Goal: Task Accomplishment & Management: Complete application form

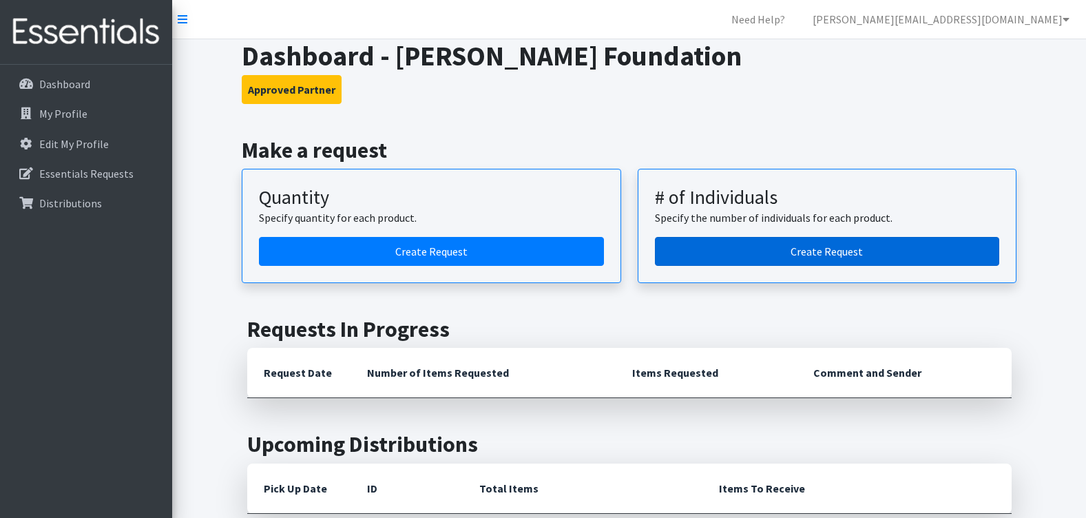
click at [722, 246] on link "Create Request" at bounding box center [827, 251] width 345 height 29
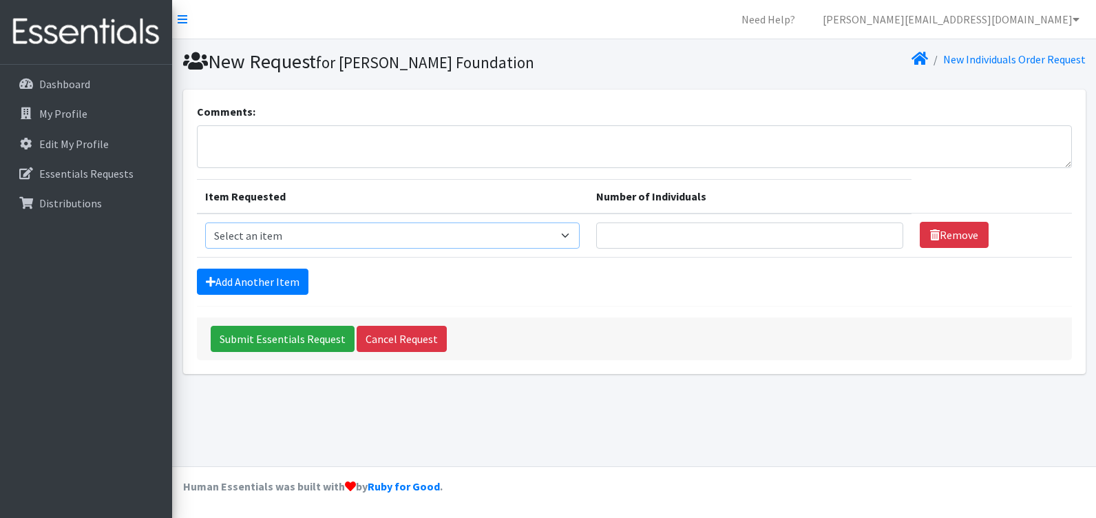
click at [383, 242] on select "Select an item Adult Briefs (Medium) Adult Briefs (XL) Adult Briefs (XS) Adult …" at bounding box center [392, 235] width 375 height 26
select select "5866"
click at [205, 222] on select "Select an item Adult Briefs (Medium) Adult Briefs (XL) Adult Briefs (XS) Adult …" at bounding box center [392, 235] width 375 height 26
click at [643, 234] on input "Number of Individuals" at bounding box center [750, 235] width 308 height 26
type input "2"
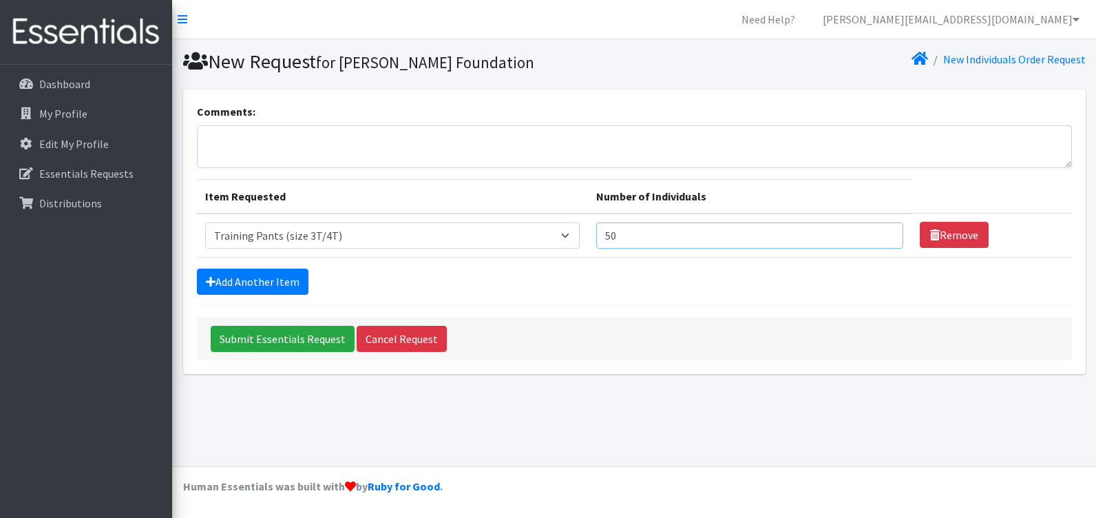
type input "50"
click at [692, 267] on form "Comments: Item Requested Number of Individuals Item Requested Select an item Ad…" at bounding box center [634, 231] width 875 height 257
click at [279, 272] on link "Add Another Item" at bounding box center [253, 282] width 112 height 26
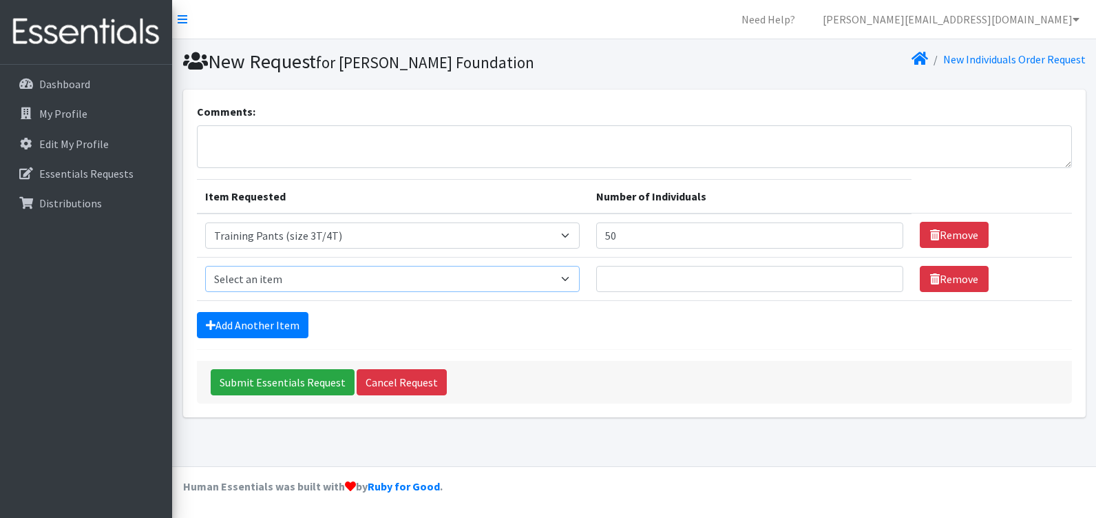
click at [341, 286] on select "Select an item Adult Briefs (Medium) Adult Briefs (XL) Adult Briefs (XS) Adult …" at bounding box center [392, 279] width 375 height 26
select select "5867"
click at [205, 266] on select "Select an item Adult Briefs (Medium) Adult Briefs (XL) Adult Briefs (XS) Adult …" at bounding box center [392, 279] width 375 height 26
click at [665, 284] on input "Number of Individuals" at bounding box center [750, 279] width 308 height 26
click at [678, 328] on div "Add Another Item" at bounding box center [634, 325] width 875 height 26
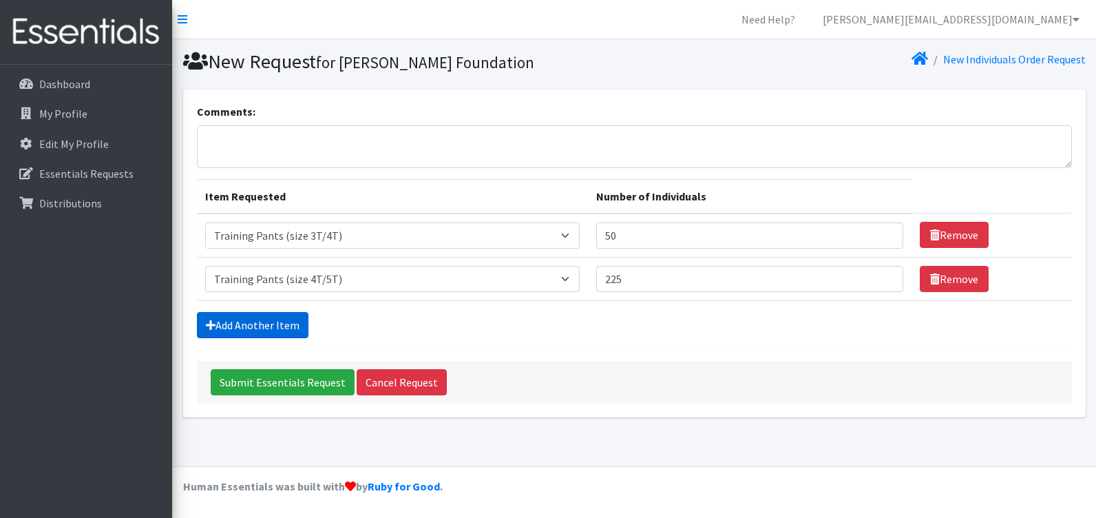
click at [299, 328] on link "Add Another Item" at bounding box center [253, 325] width 112 height 26
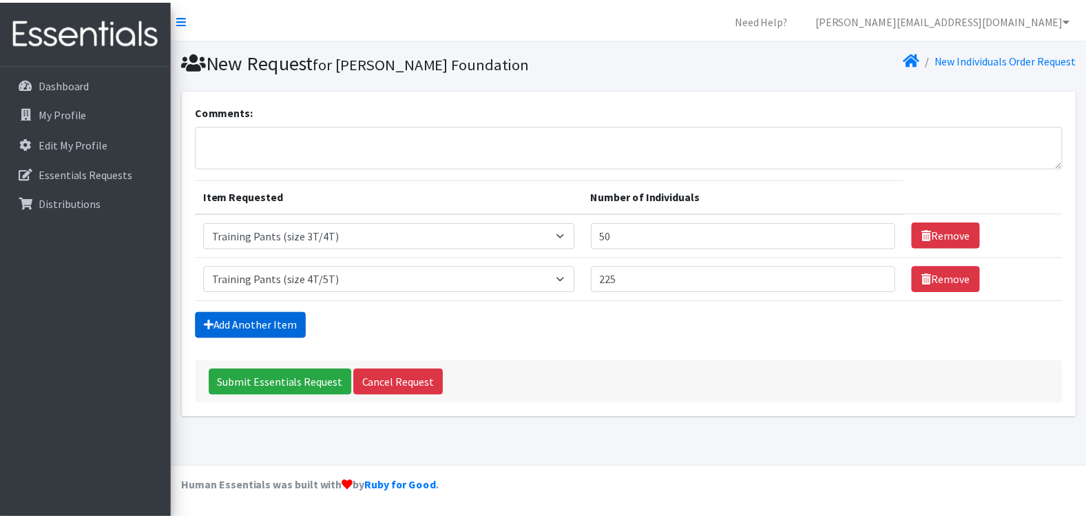
scroll to position [6, 0]
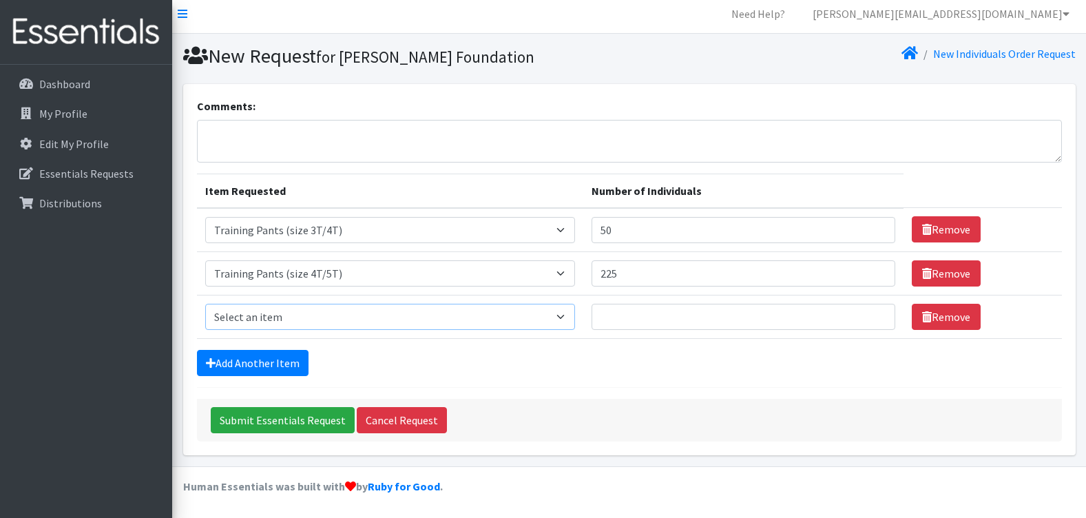
click at [403, 322] on select "Select an item Adult Briefs (Medium) Adult Briefs (XL) Adult Briefs (XS) Adult …" at bounding box center [390, 317] width 370 height 26
click at [589, 343] on form "Comments: Item Requested Number of Individuals Item Requested Select an item Ad…" at bounding box center [629, 270] width 865 height 344
click at [635, 277] on input "225" at bounding box center [743, 273] width 304 height 26
type input "2"
type input "300"
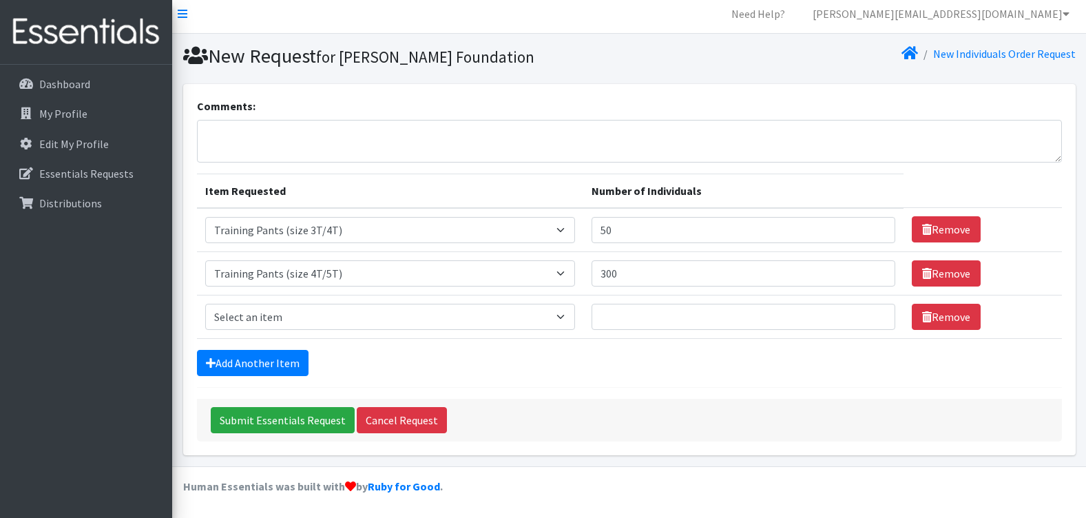
click at [509, 356] on div "Add Another Item" at bounding box center [629, 363] width 865 height 26
click at [445, 302] on td "Item Requested Select an item Adult Briefs (Medium) Adult Briefs (XL) Adult Bri…" at bounding box center [390, 316] width 386 height 43
click at [445, 312] on select "Select an item Adult Briefs (Medium) Adult Briefs (XL) Adult Briefs (XS) Adult …" at bounding box center [390, 317] width 370 height 26
select select "4665"
click at [205, 304] on select "Select an item Adult Briefs (Medium) Adult Briefs (XL) Adult Briefs (XS) Adult …" at bounding box center [390, 317] width 370 height 26
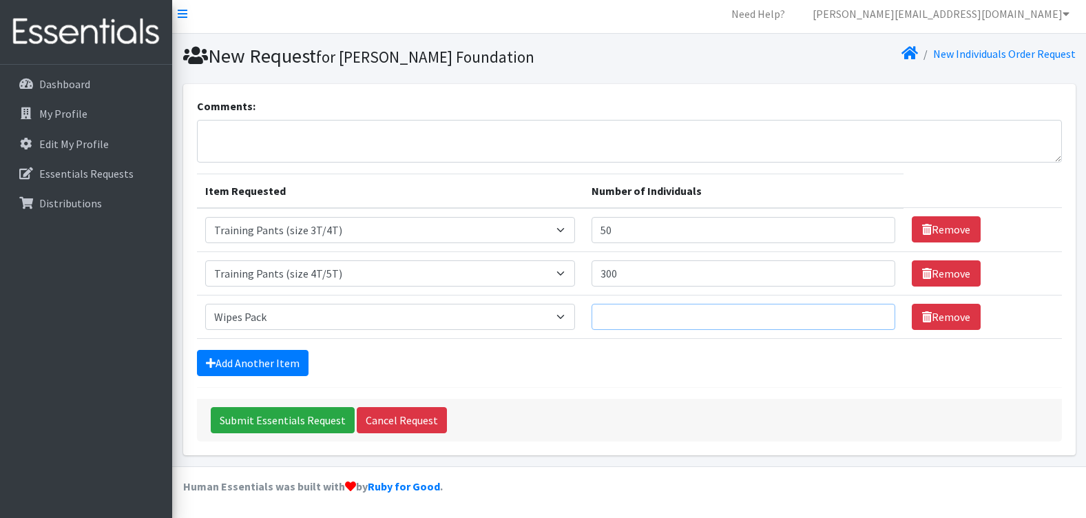
click at [681, 326] on input "Number of Individuals" at bounding box center [743, 317] width 304 height 26
type input "13"
click at [691, 383] on form "Comments: Item Requested Number of Individuals Item Requested Select an item Ad…" at bounding box center [629, 270] width 865 height 344
click at [274, 425] on input "Submit Essentials Request" at bounding box center [283, 420] width 144 height 26
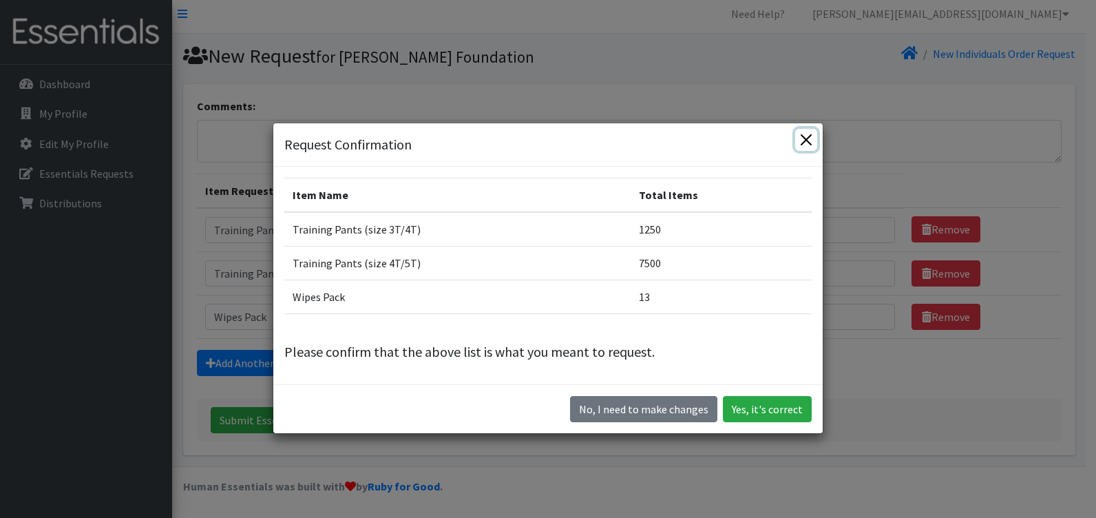
click at [805, 142] on button "Close" at bounding box center [806, 140] width 22 height 22
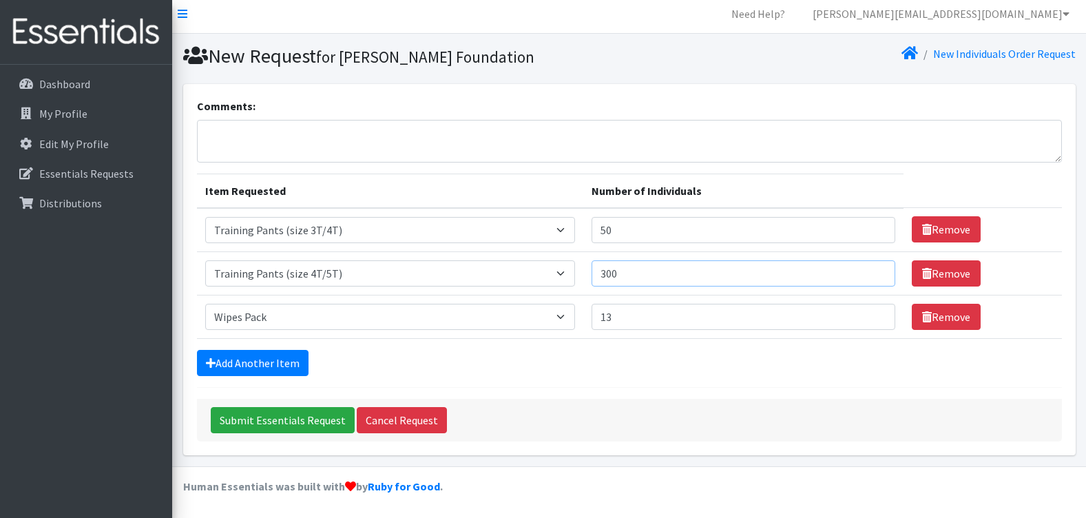
drag, startPoint x: 629, startPoint y: 280, endPoint x: 560, endPoint y: 275, distance: 68.3
click at [560, 275] on tr "Item Requested Select an item Adult Briefs (Medium) Adult Briefs (XL) Adult Bri…" at bounding box center [629, 272] width 865 height 43
type input "12"
click at [666, 366] on div "Add Another Item" at bounding box center [629, 363] width 865 height 26
drag, startPoint x: 627, startPoint y: 314, endPoint x: 589, endPoint y: 314, distance: 37.9
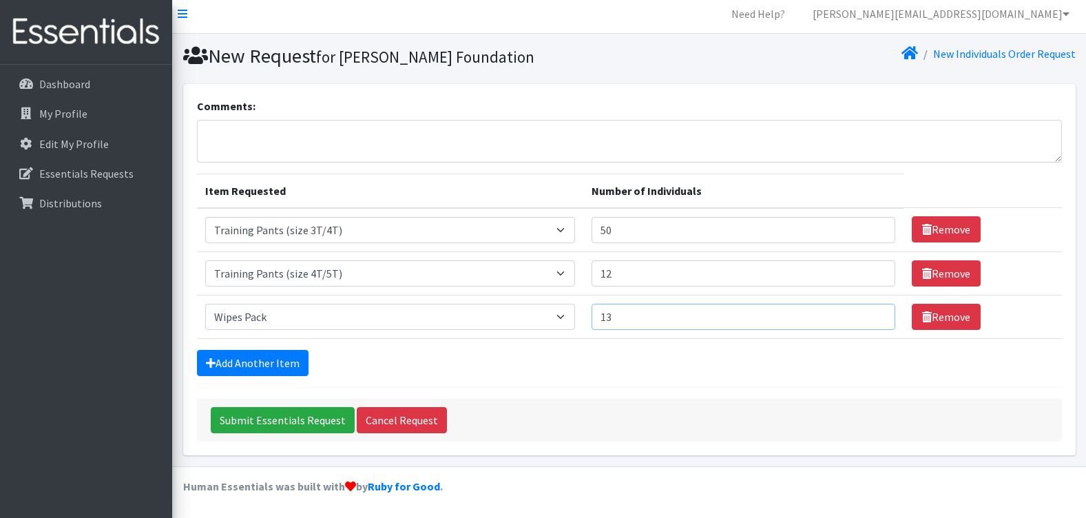
click at [589, 314] on tr "Item Requested Select an item Adult Briefs (Medium) Adult Briefs (XL) Adult Bri…" at bounding box center [629, 316] width 865 height 43
drag, startPoint x: 647, startPoint y: 239, endPoint x: 578, endPoint y: 244, distance: 69.1
click at [564, 244] on tr "Item Requested Select an item Adult Briefs (Medium) Adult Briefs (XL) Adult Bri…" at bounding box center [629, 230] width 865 height 44
type input "2"
click at [634, 428] on div "Submit Essentials Request Cancel Request" at bounding box center [629, 420] width 865 height 43
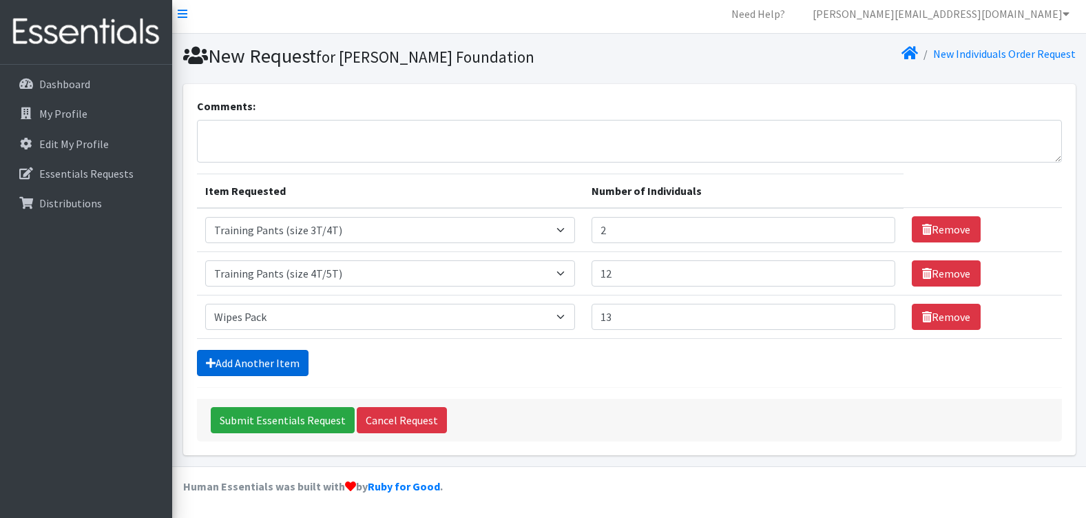
click at [267, 370] on link "Add Another Item" at bounding box center [253, 363] width 112 height 26
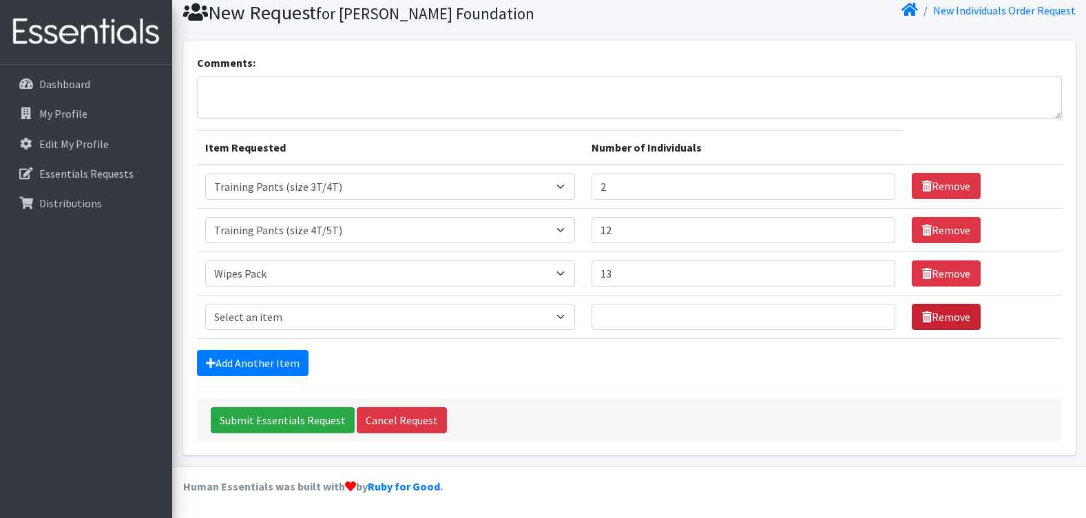
click at [938, 324] on link "Remove" at bounding box center [946, 317] width 69 height 26
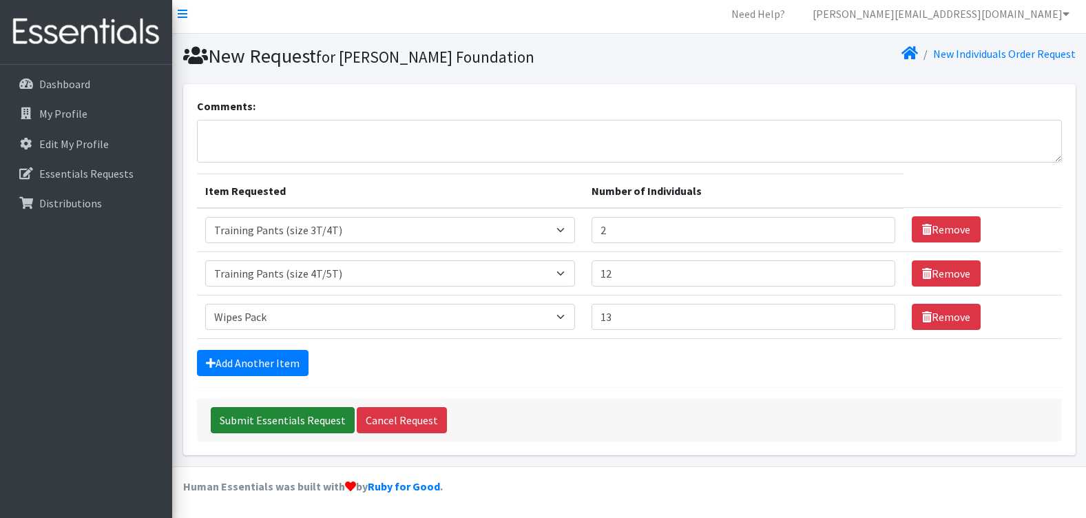
click at [324, 412] on input "Submit Essentials Request" at bounding box center [283, 420] width 144 height 26
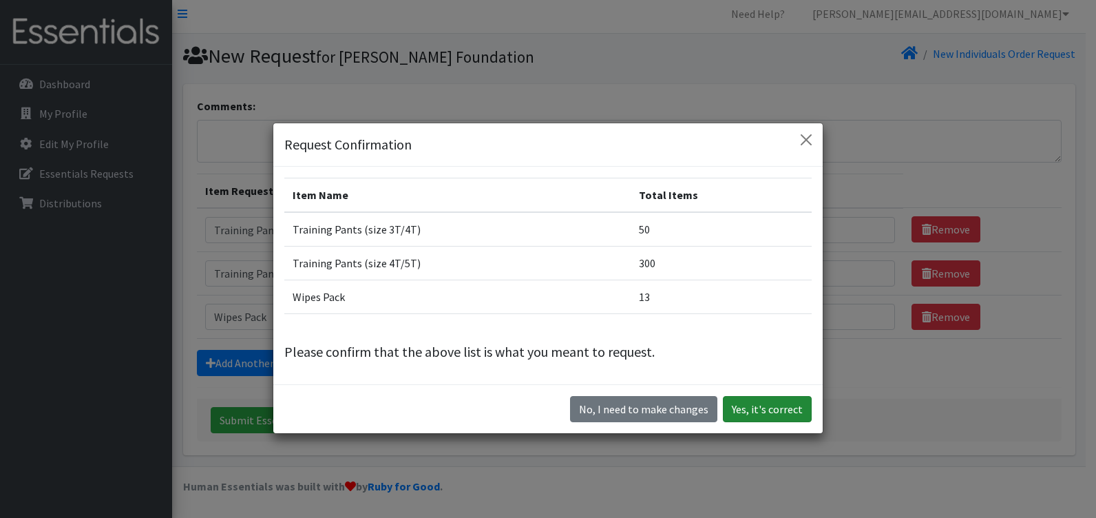
click at [765, 410] on button "Yes, it's correct" at bounding box center [767, 409] width 89 height 26
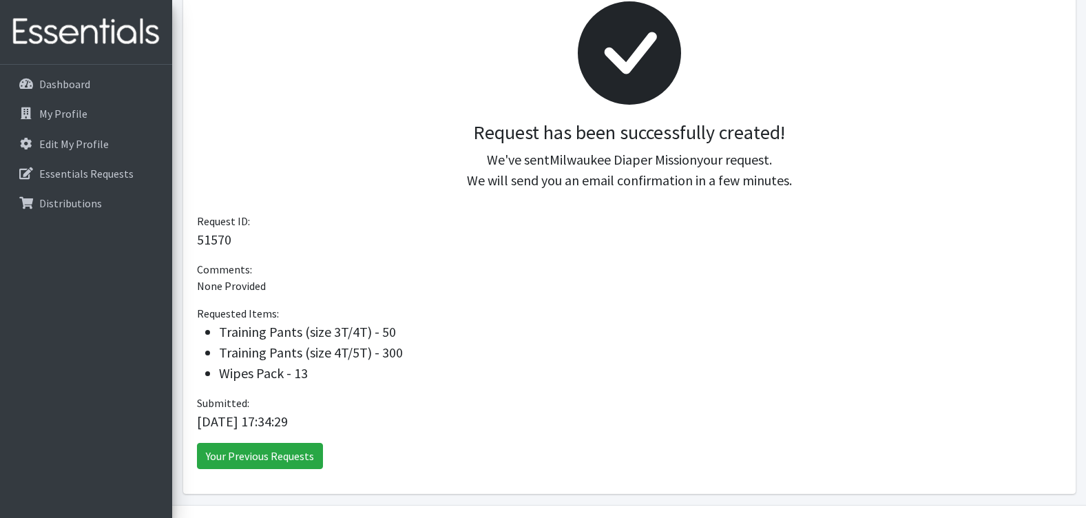
scroll to position [245, 0]
